Goal: Transaction & Acquisition: Purchase product/service

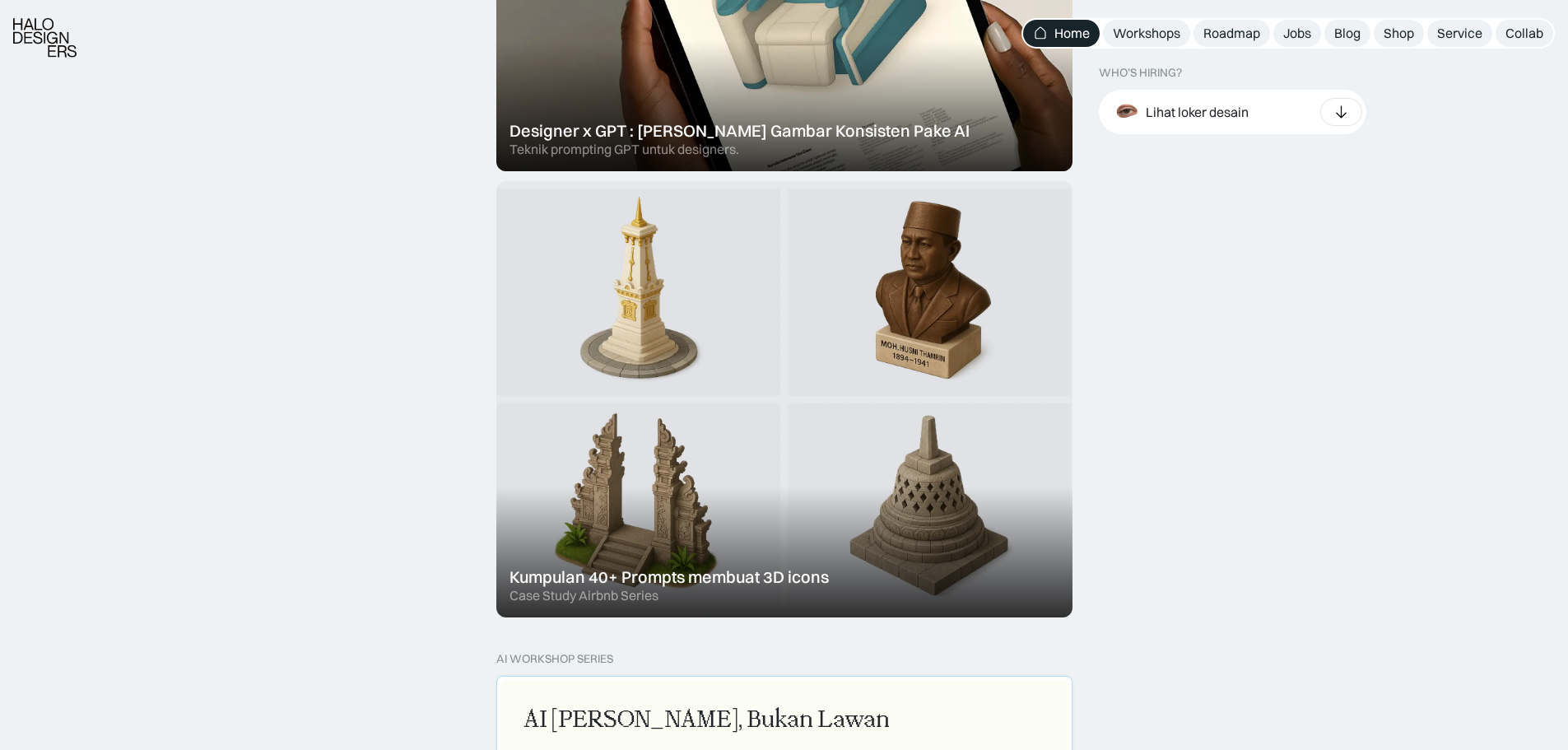
scroll to position [1070, 0]
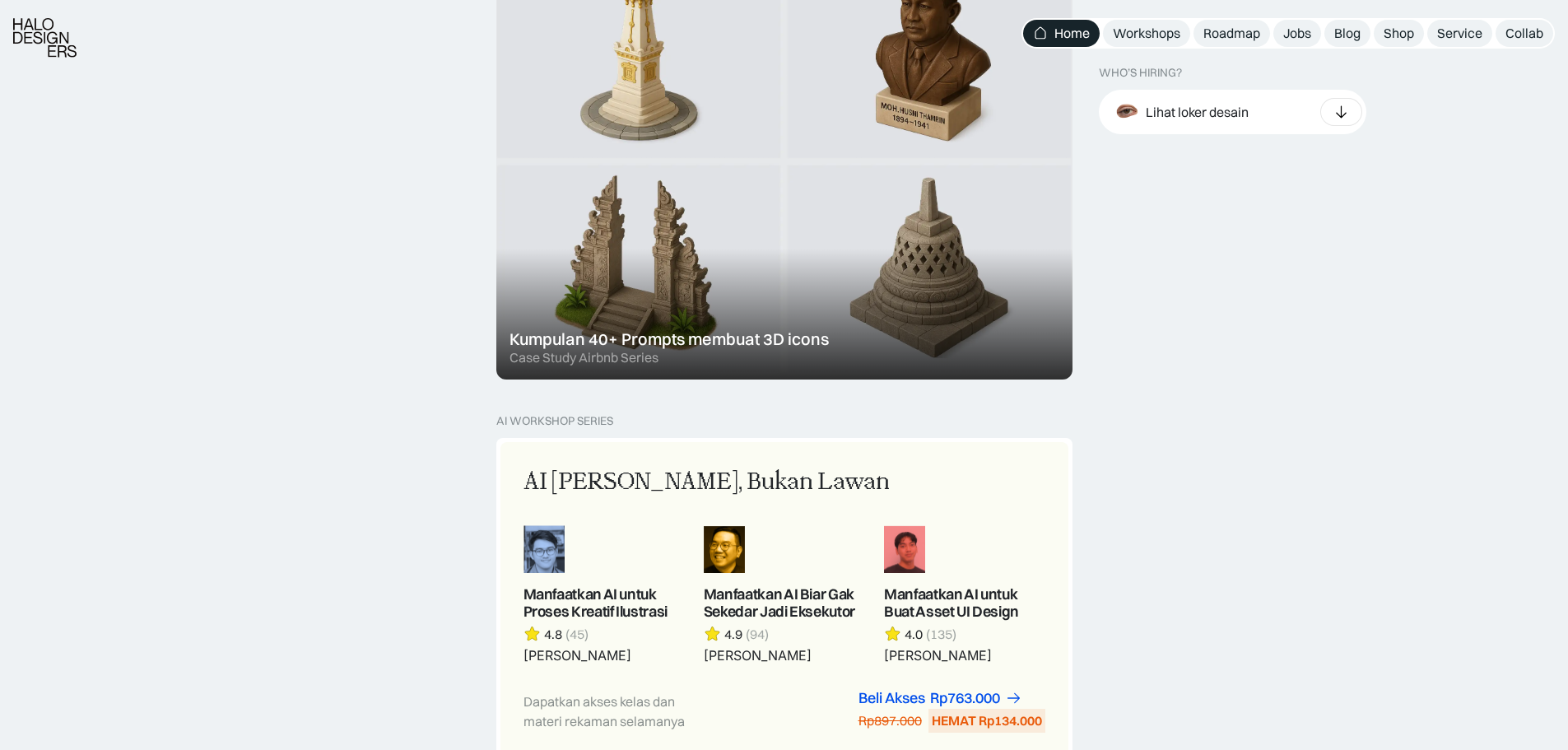
click at [649, 328] on div at bounding box center [784, 162] width 576 height 437
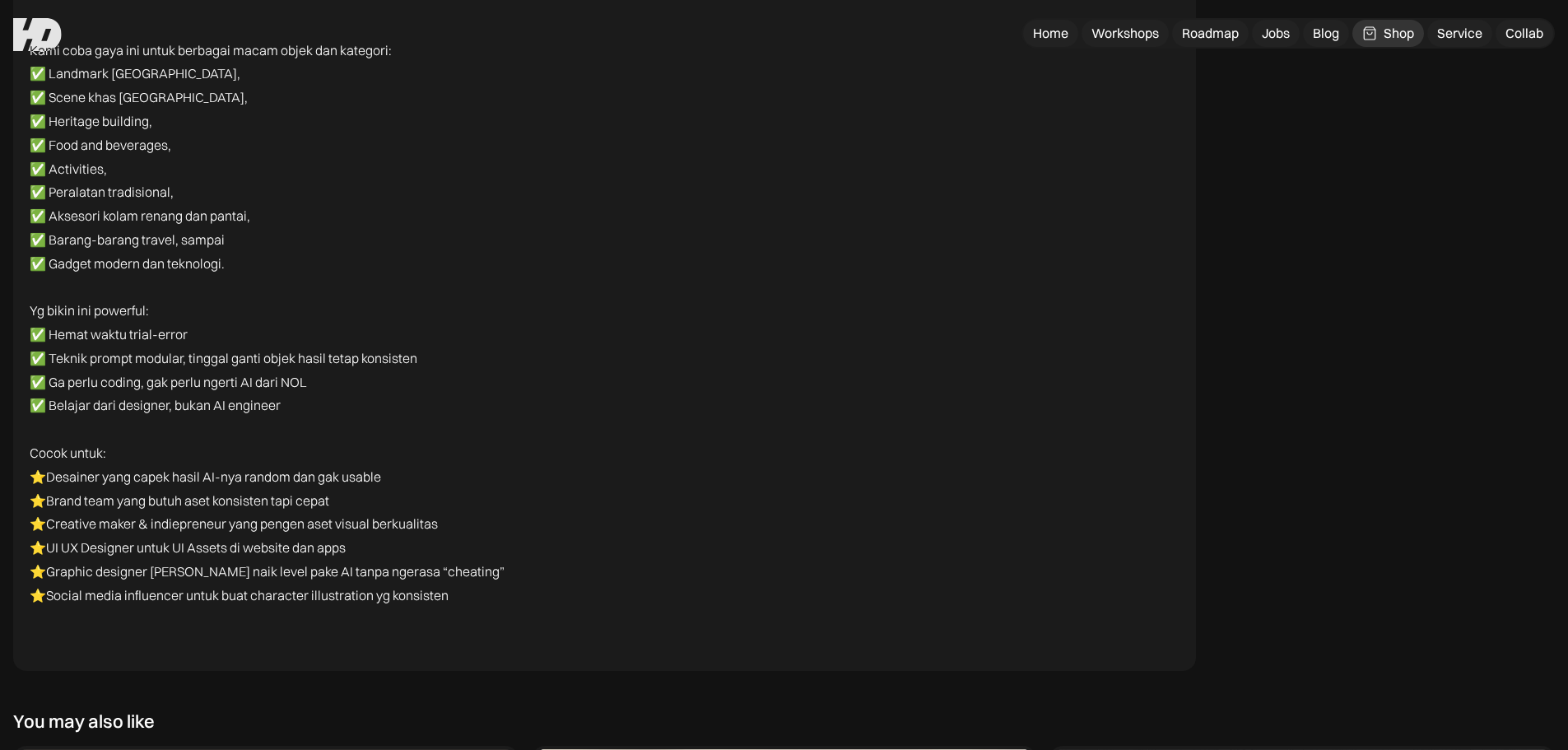
scroll to position [6807, 0]
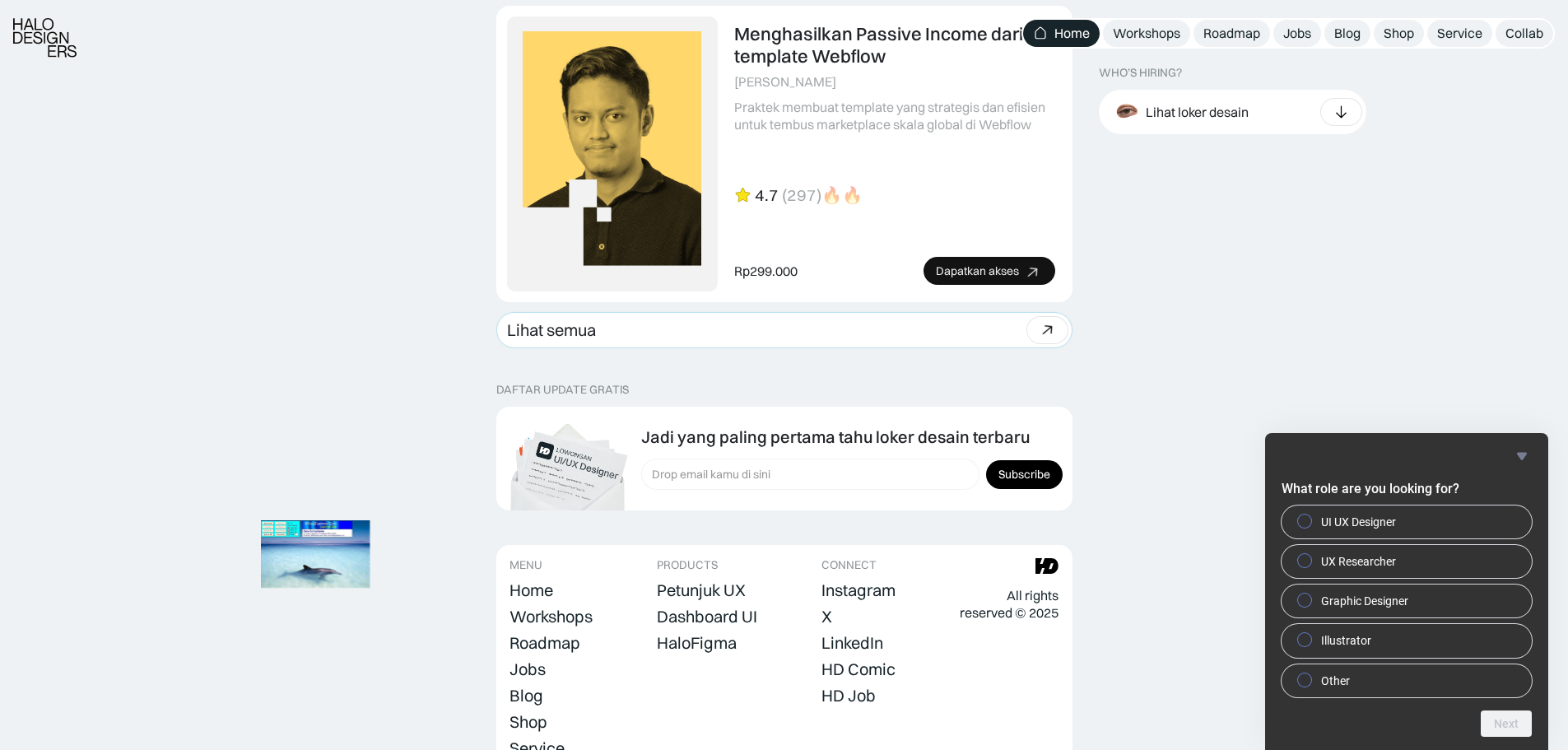
scroll to position [4584, 0]
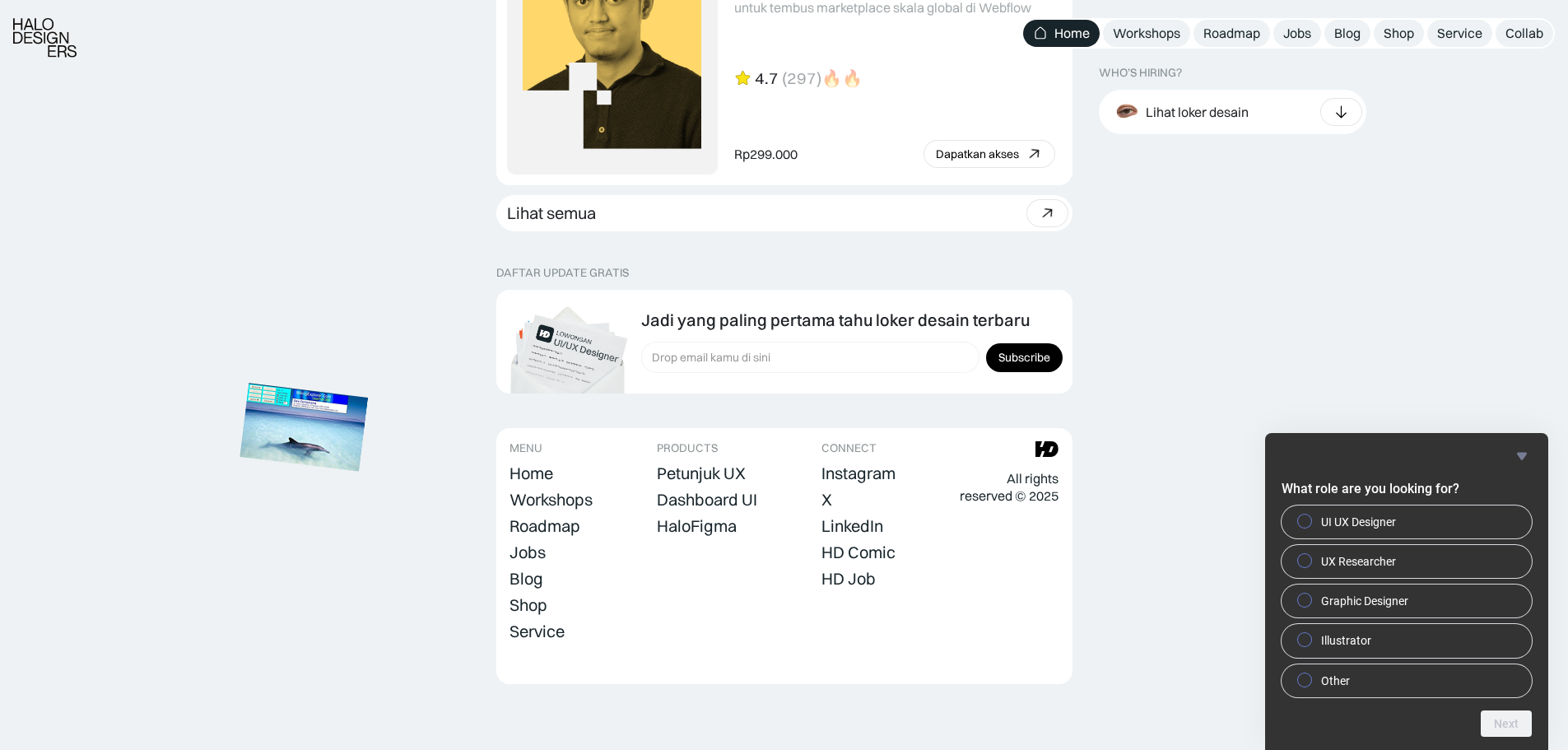
click at [318, 437] on img at bounding box center [304, 427] width 129 height 88
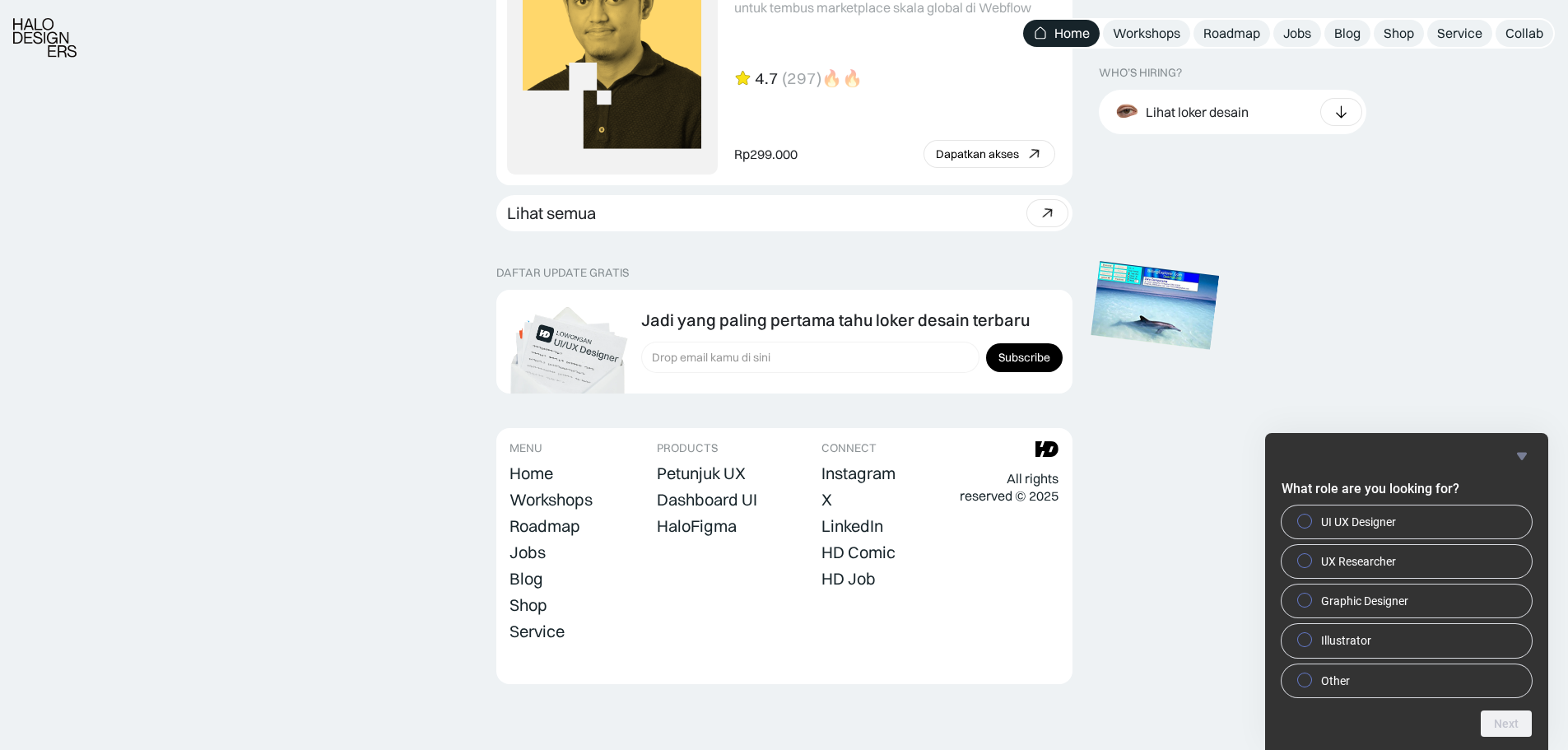
click at [1148, 323] on img at bounding box center [1156, 305] width 129 height 88
click at [1150, 311] on img at bounding box center [1156, 305] width 129 height 88
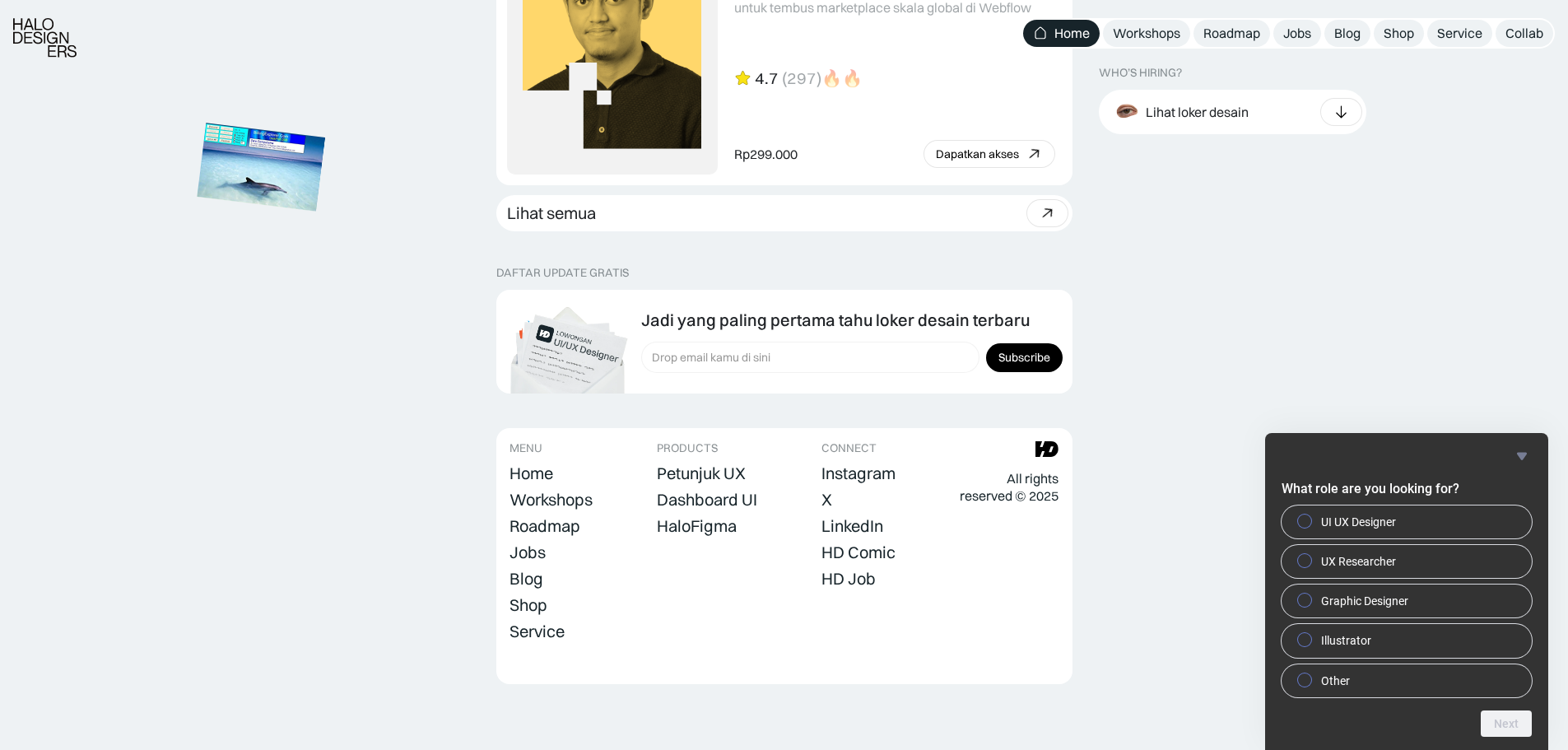
click at [261, 181] on img at bounding box center [261, 167] width 129 height 88
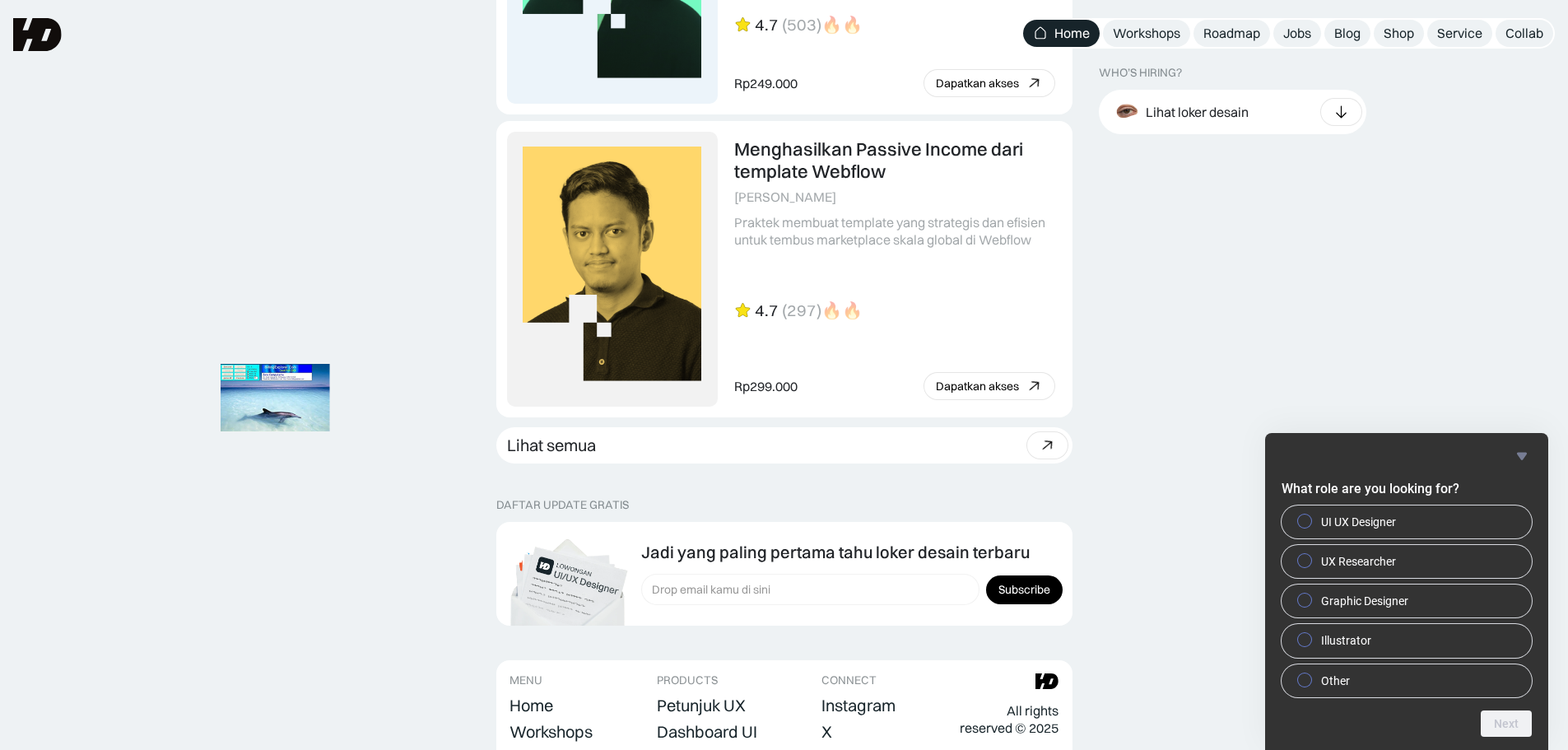
scroll to position [4337, 0]
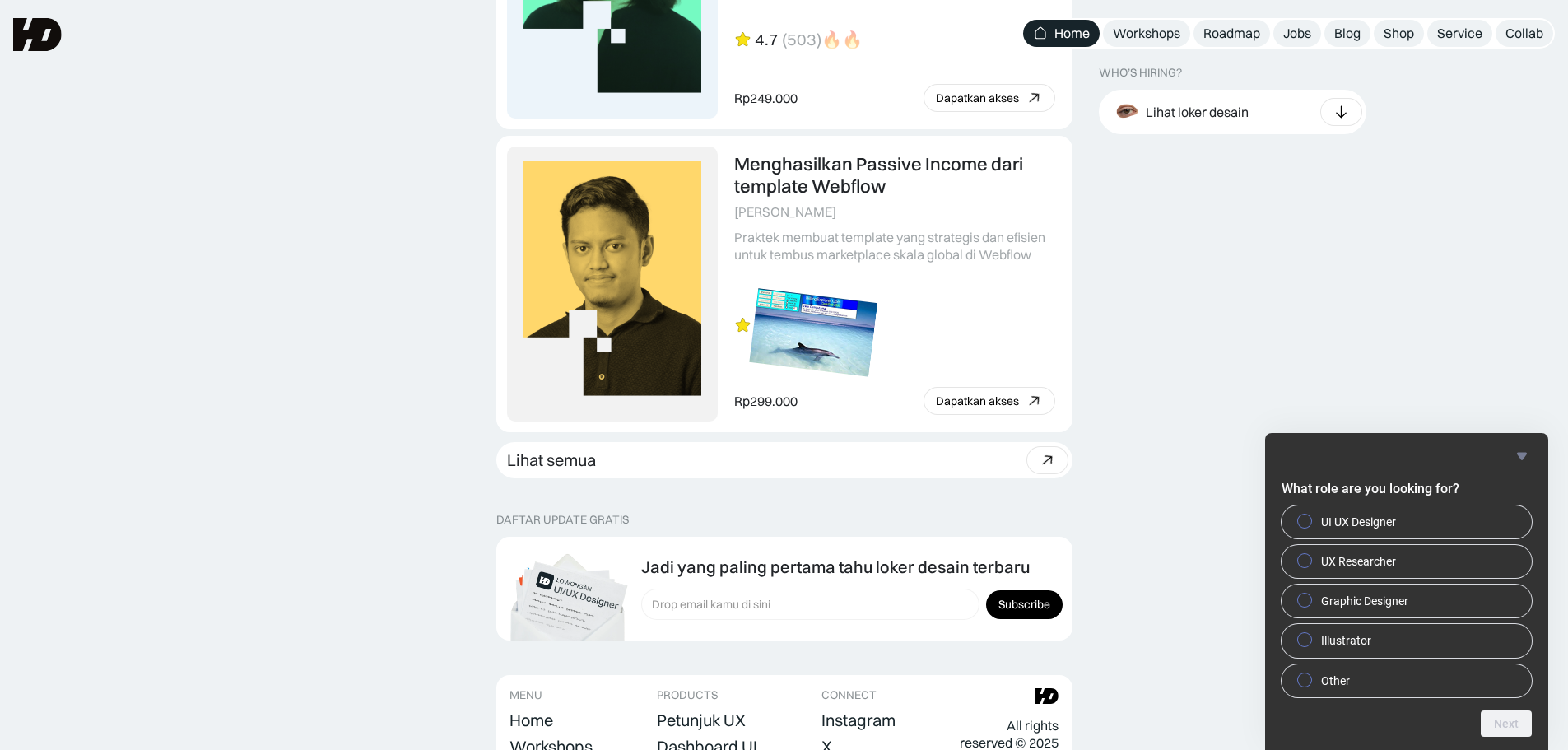
click at [835, 330] on img at bounding box center [814, 332] width 129 height 88
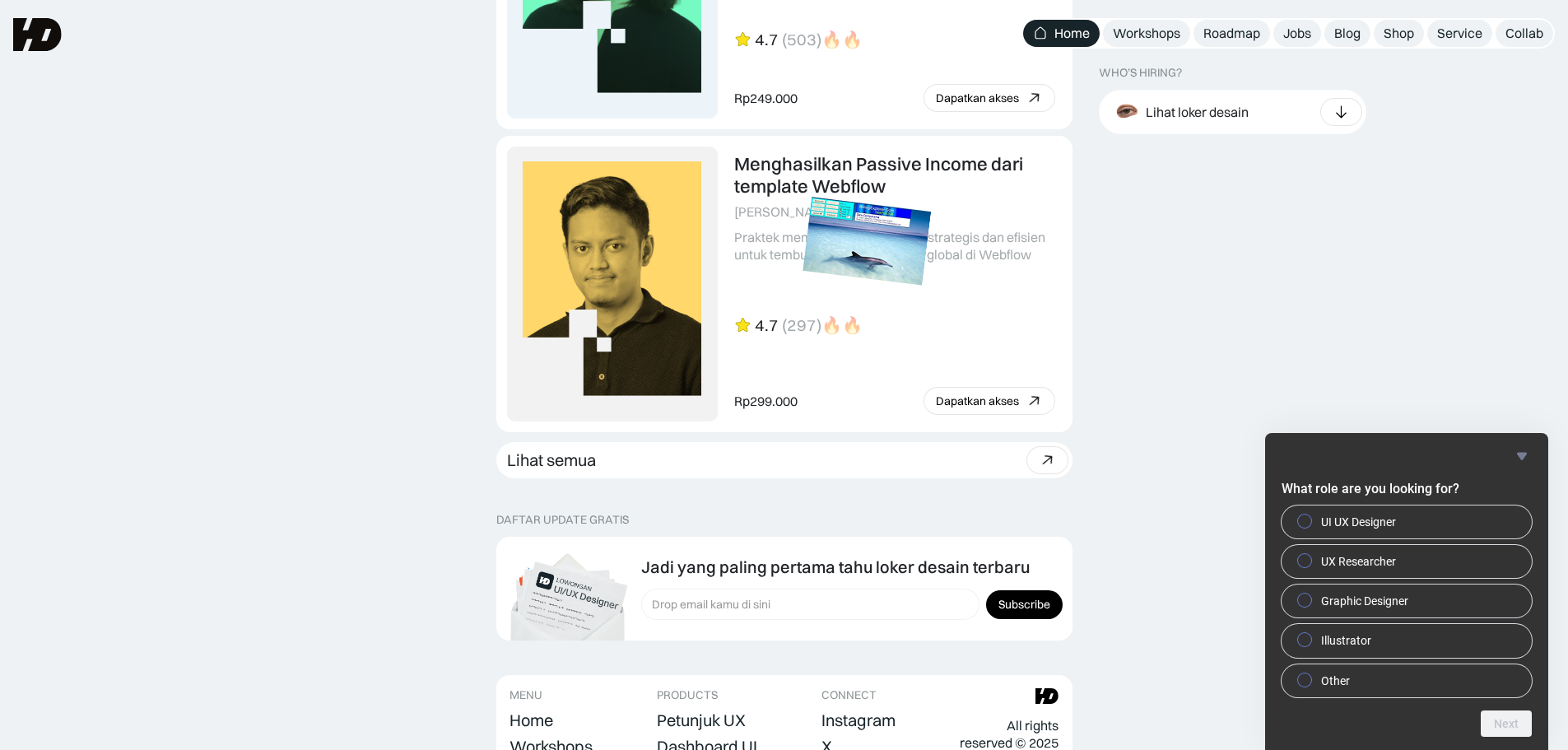
click at [867, 271] on img at bounding box center [867, 241] width 129 height 88
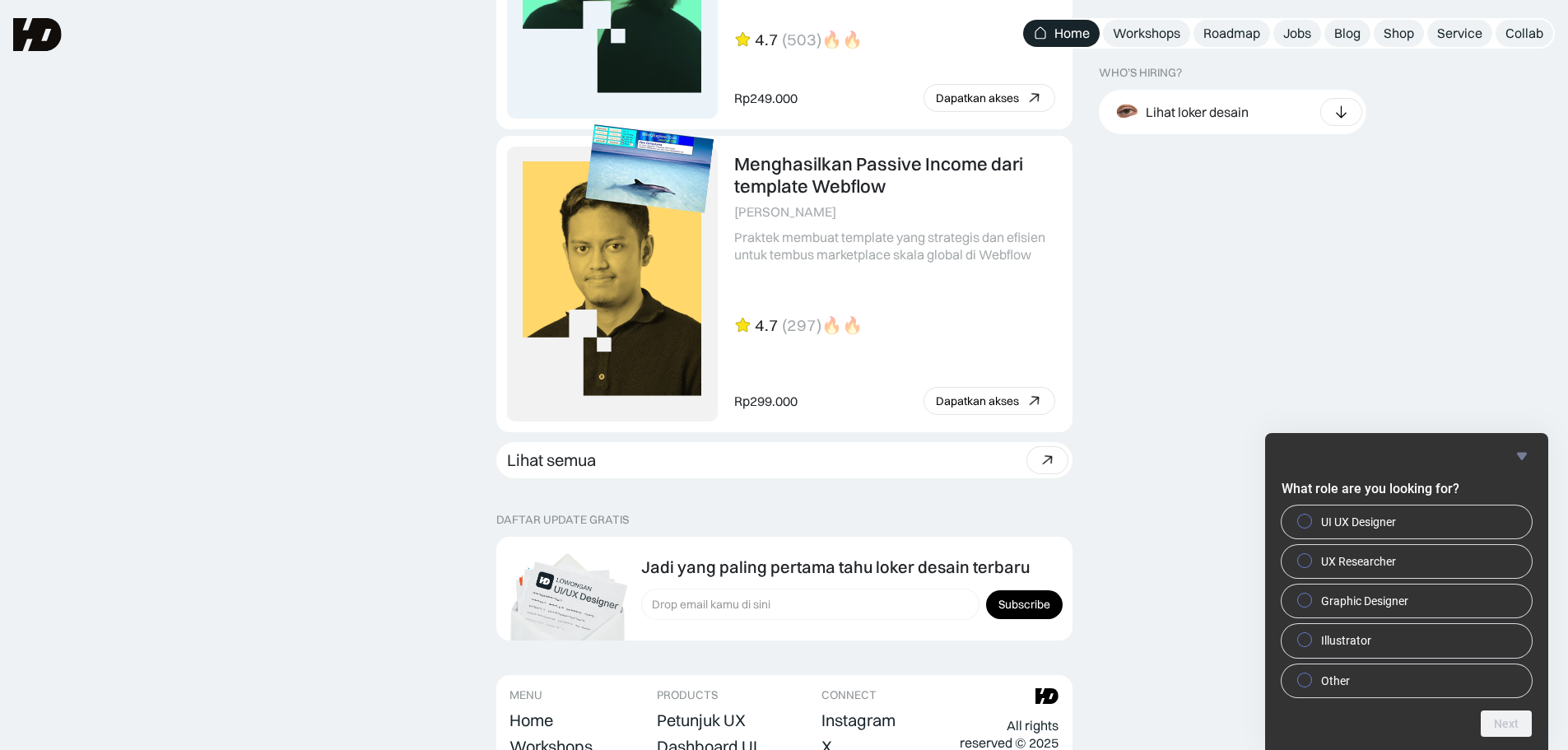
click at [636, 159] on img at bounding box center [650, 169] width 129 height 88
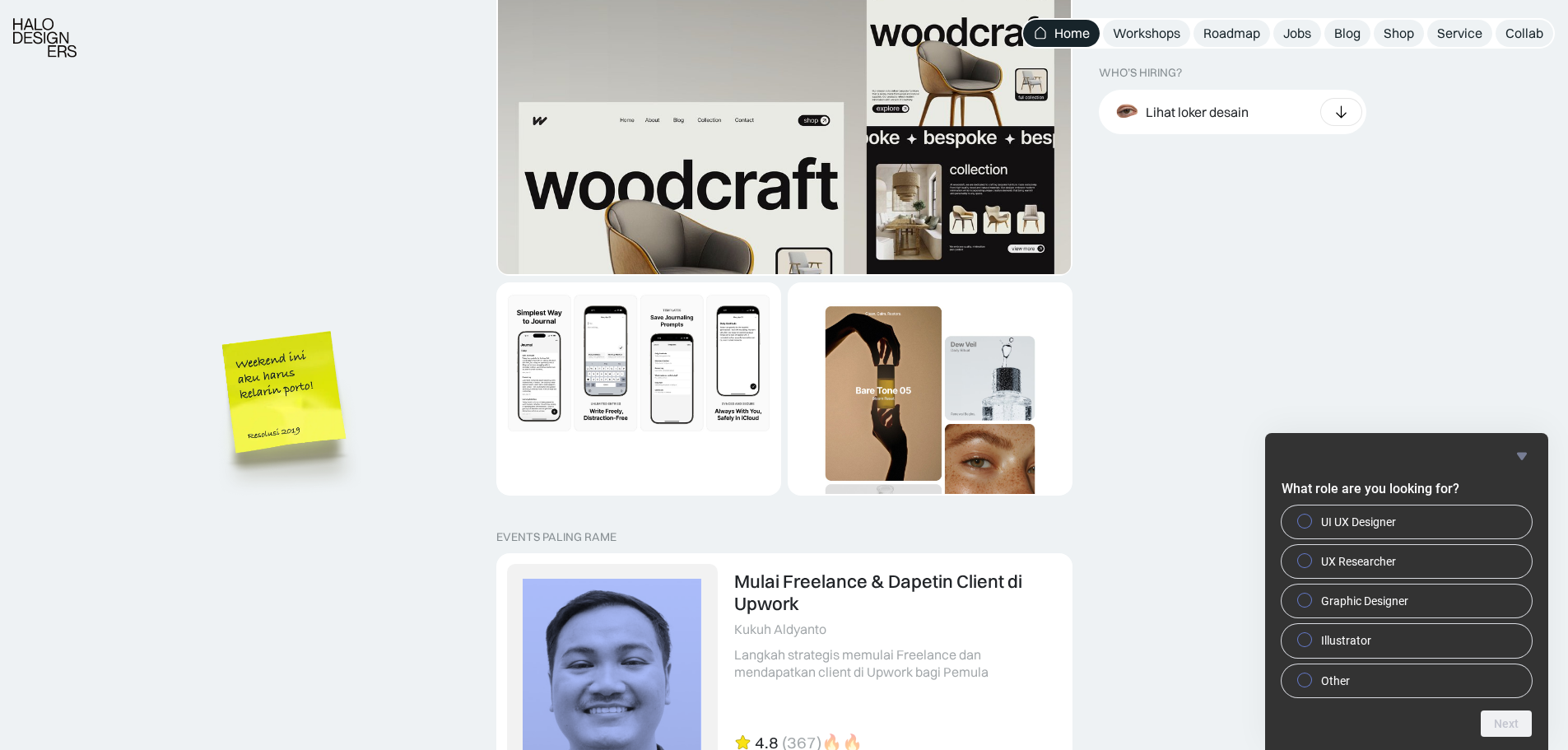
scroll to position [3020, 0]
